Goal: Complete application form

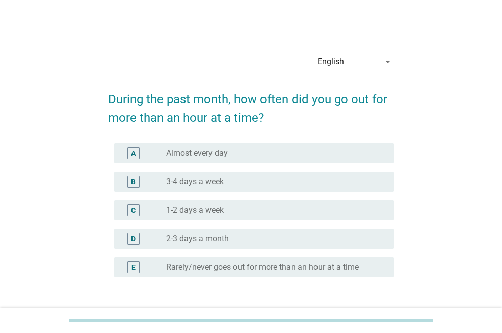
click at [388, 62] on icon "arrow_drop_down" at bounding box center [388, 62] width 12 height 12
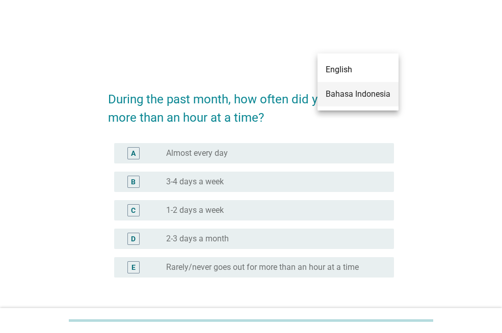
click at [364, 90] on div "Bahasa Indonesia" at bounding box center [358, 94] width 65 height 12
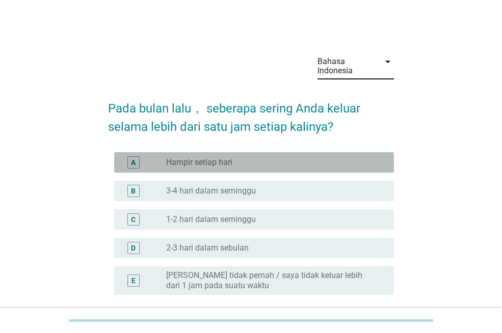
click at [259, 159] on div "radio_button_unchecked Hampir setiap hari" at bounding box center [272, 163] width 212 height 10
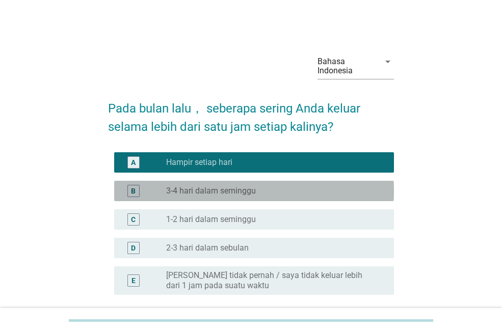
click at [252, 194] on label "3-4 hari dalam seminggu" at bounding box center [211, 191] width 90 height 10
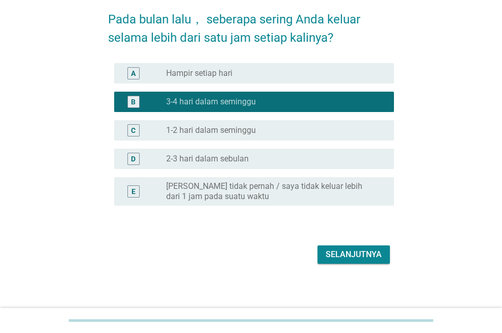
scroll to position [93, 0]
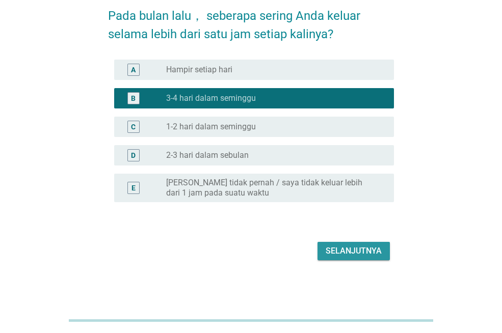
drag, startPoint x: 368, startPoint y: 251, endPoint x: 374, endPoint y: 248, distance: 6.2
click at [369, 250] on div "Selanjutnya" at bounding box center [354, 251] width 56 height 12
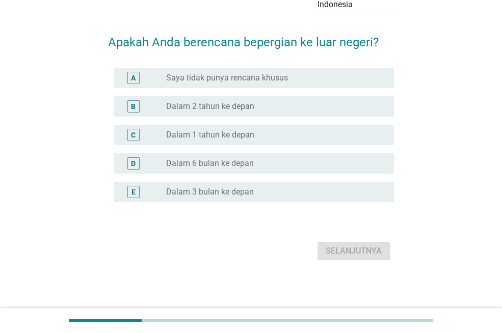
scroll to position [0, 0]
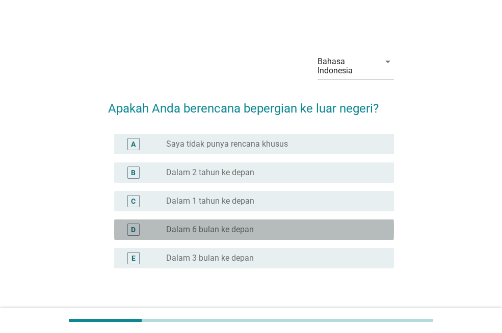
click at [237, 234] on label "Dalam 6 bulan ke depan" at bounding box center [210, 230] width 88 height 10
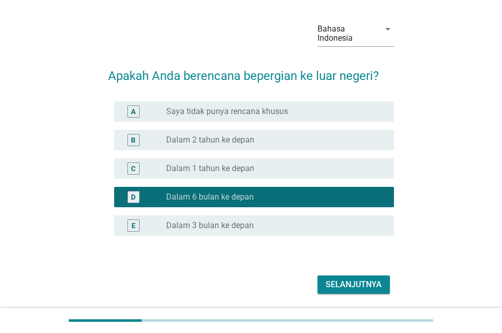
scroll to position [66, 0]
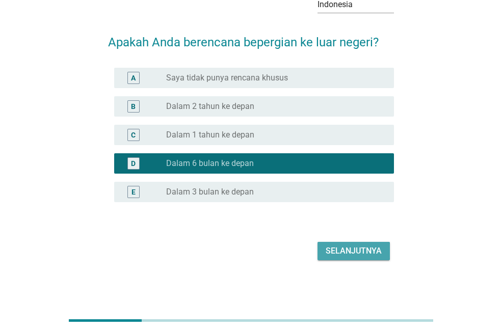
click at [376, 253] on div "Selanjutnya" at bounding box center [354, 251] width 56 height 12
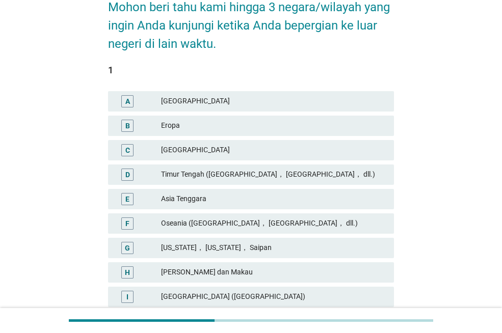
scroll to position [102, 0]
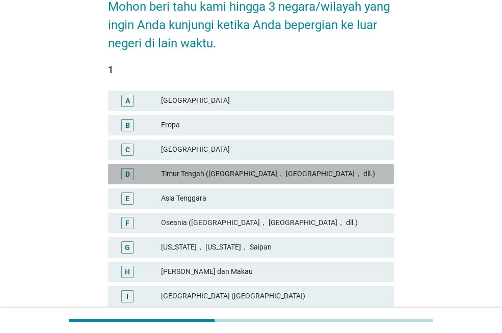
click at [220, 172] on div "Timur Tengah ([GEOGRAPHIC_DATA]， [GEOGRAPHIC_DATA]， dll.)" at bounding box center [273, 174] width 225 height 12
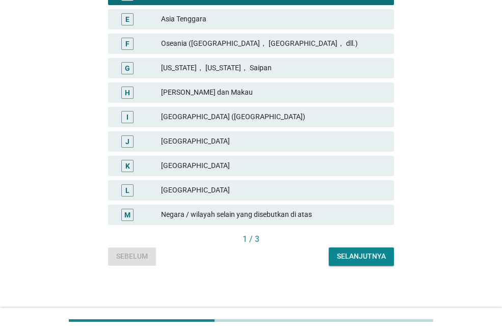
scroll to position [284, 0]
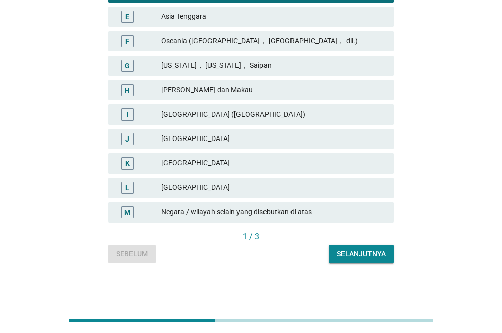
click at [365, 254] on div "Selanjutnya" at bounding box center [361, 254] width 49 height 11
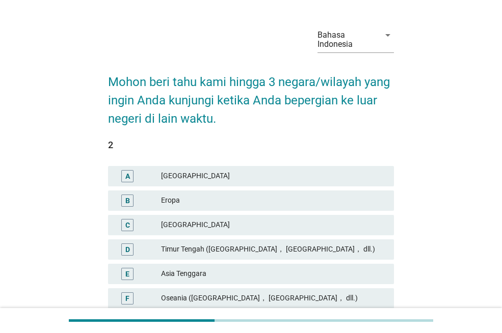
scroll to position [51, 0]
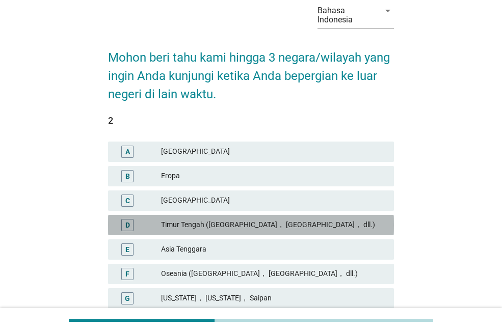
click at [232, 219] on div "Timur Tengah ([GEOGRAPHIC_DATA]， [GEOGRAPHIC_DATA]， dll.)" at bounding box center [273, 225] width 225 height 12
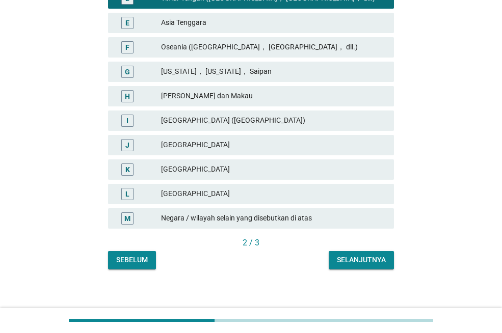
scroll to position [284, 0]
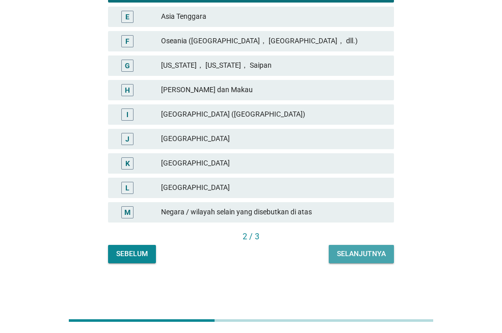
click at [369, 255] on div "Selanjutnya" at bounding box center [361, 254] width 49 height 11
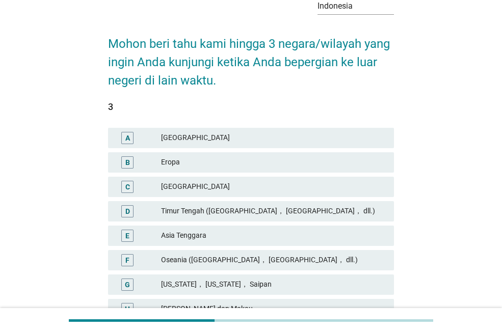
scroll to position [153, 0]
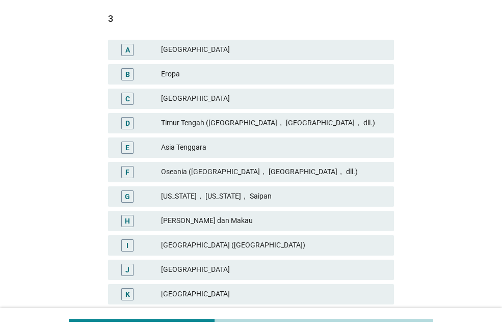
drag, startPoint x: 207, startPoint y: 119, endPoint x: 224, endPoint y: 126, distance: 18.6
click at [208, 119] on div "Timur Tengah ([GEOGRAPHIC_DATA]， [GEOGRAPHIC_DATA]， dll.)" at bounding box center [273, 123] width 225 height 12
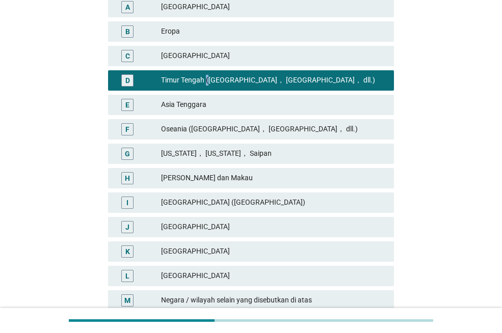
scroll to position [284, 0]
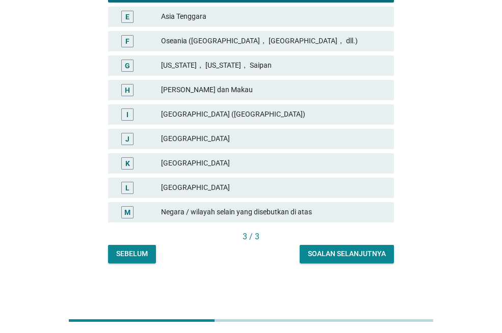
click at [340, 248] on button "Soalan selanjutnya" at bounding box center [347, 254] width 94 height 18
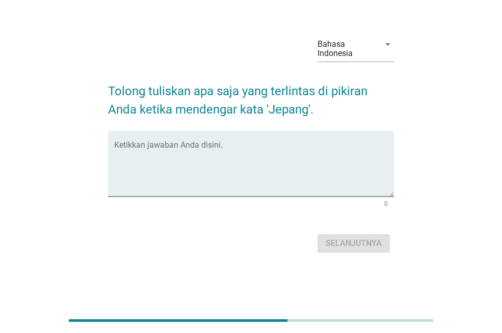
scroll to position [0, 0]
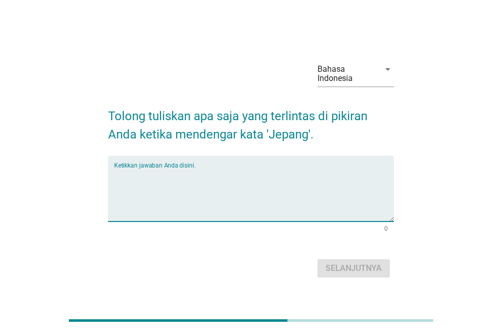
click at [228, 178] on textarea "Ketikkan jawaban Anda disini." at bounding box center [254, 195] width 280 height 54
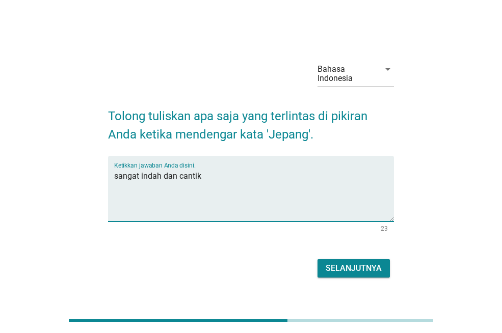
type textarea "sangat indah dan cantik"
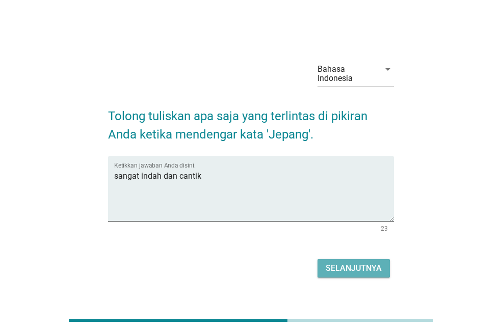
click at [355, 265] on div "Selanjutnya" at bounding box center [354, 269] width 56 height 12
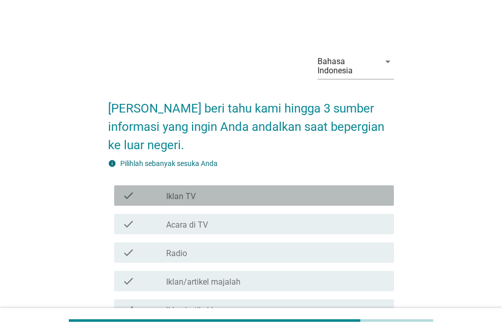
click at [236, 194] on div "check_box_outline_blank Iklan TV" at bounding box center [276, 196] width 220 height 12
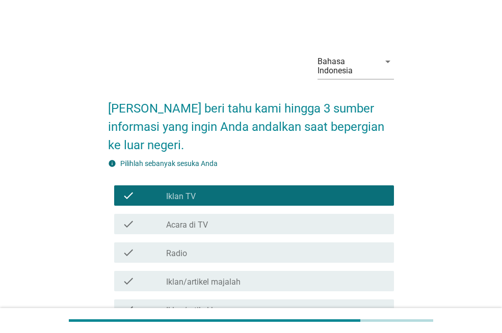
scroll to position [102, 0]
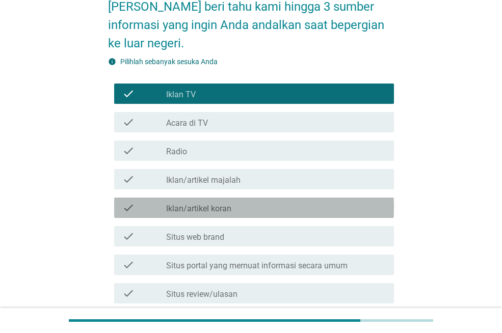
click at [225, 208] on label "Iklan/artikel koran" at bounding box center [198, 209] width 65 height 10
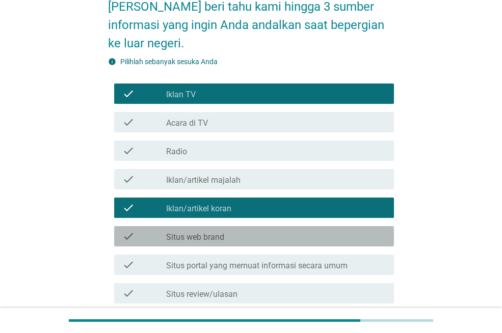
drag, startPoint x: 230, startPoint y: 239, endPoint x: 262, endPoint y: 240, distance: 32.1
click at [233, 239] on div "check_box_outline_blank Situs web brand" at bounding box center [276, 236] width 220 height 12
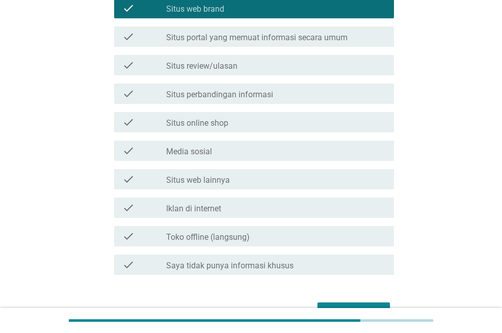
scroll to position [391, 0]
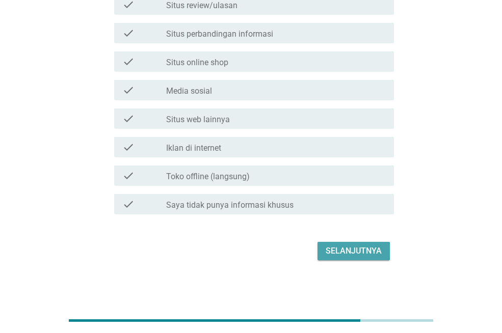
click at [354, 248] on div "Selanjutnya" at bounding box center [354, 251] width 56 height 12
